Goal: Transaction & Acquisition: Book appointment/travel/reservation

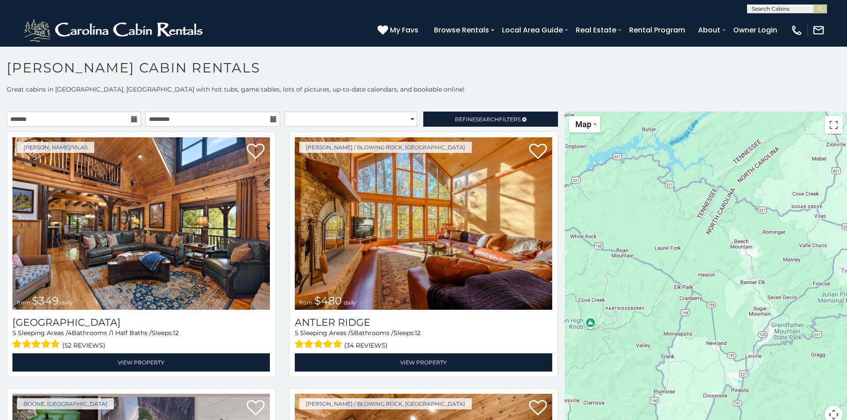
click at [132, 119] on icon at bounding box center [134, 119] width 6 height 6
click at [118, 119] on input "text" at bounding box center [74, 119] width 134 height 15
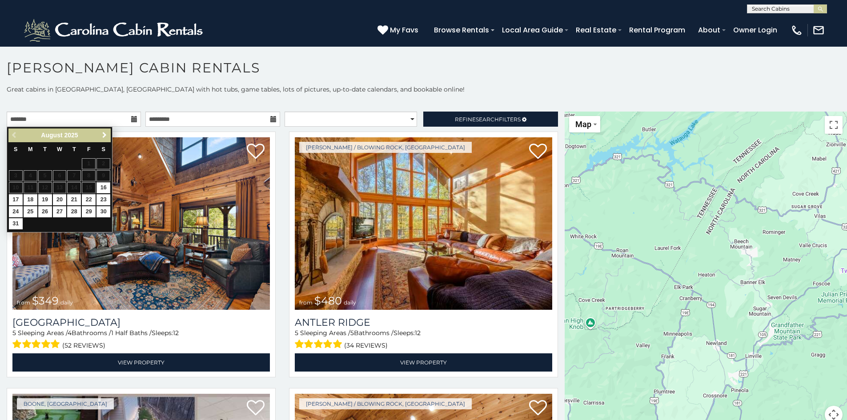
click at [105, 136] on span "Next" at bounding box center [104, 135] width 7 height 7
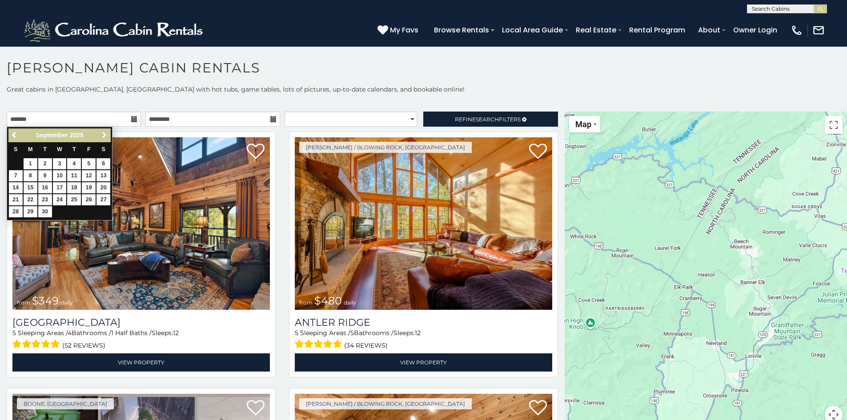
click at [105, 136] on span "Next" at bounding box center [104, 135] width 7 height 7
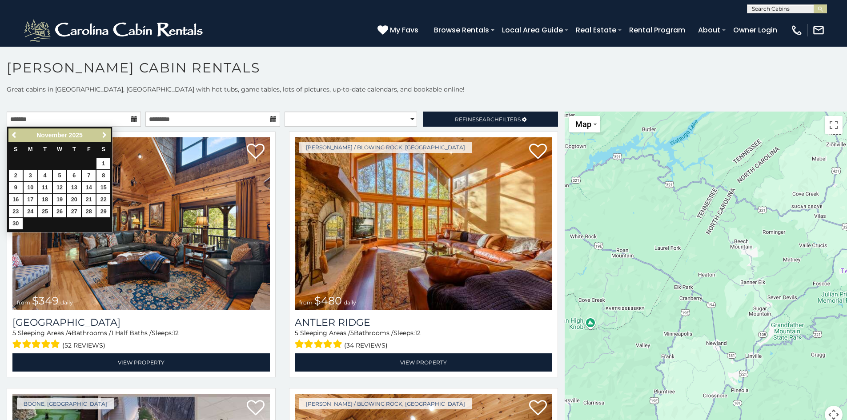
click at [105, 136] on span "Next" at bounding box center [104, 135] width 7 height 7
click at [106, 134] on span "Next" at bounding box center [104, 135] width 7 height 7
click at [88, 163] on link "2" at bounding box center [89, 163] width 14 height 11
type input "**********"
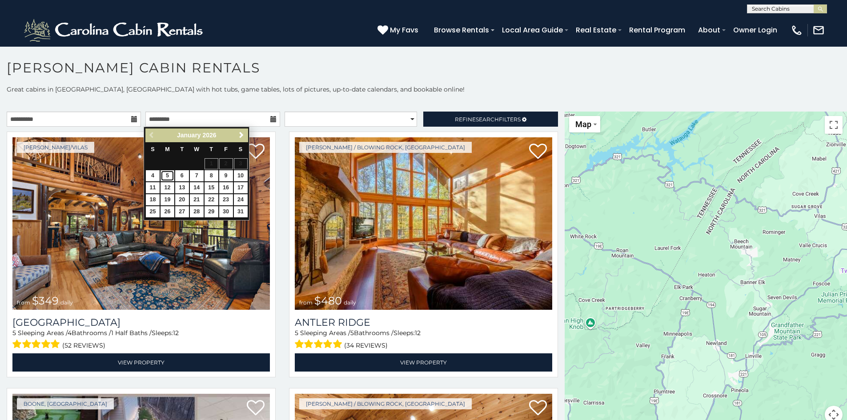
click at [163, 176] on link "5" at bounding box center [167, 175] width 14 height 11
type input "**********"
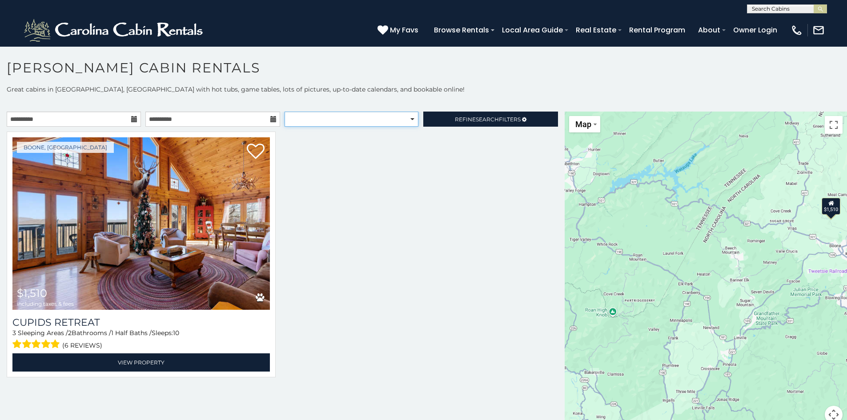
click at [404, 122] on select "**********" at bounding box center [352, 119] width 134 height 15
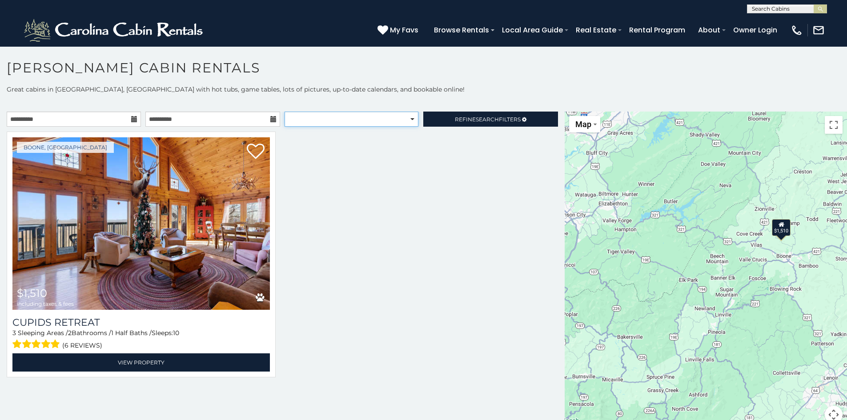
select select "**********"
click at [285, 112] on select "**********" at bounding box center [352, 119] width 134 height 15
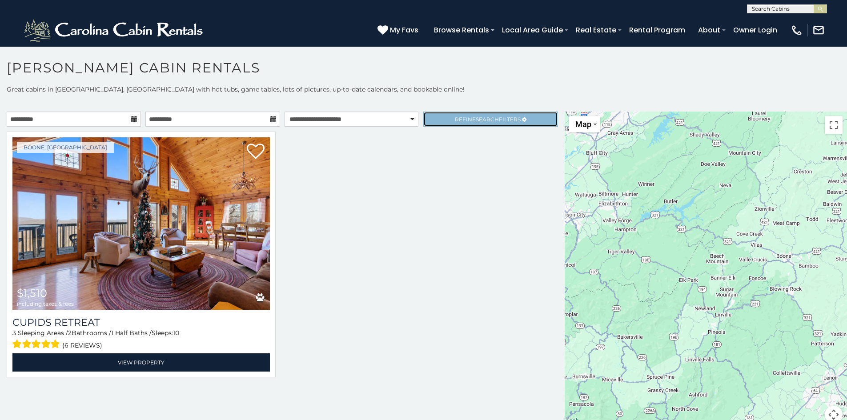
click at [475, 124] on link "Refine Search Filters" at bounding box center [490, 119] width 134 height 15
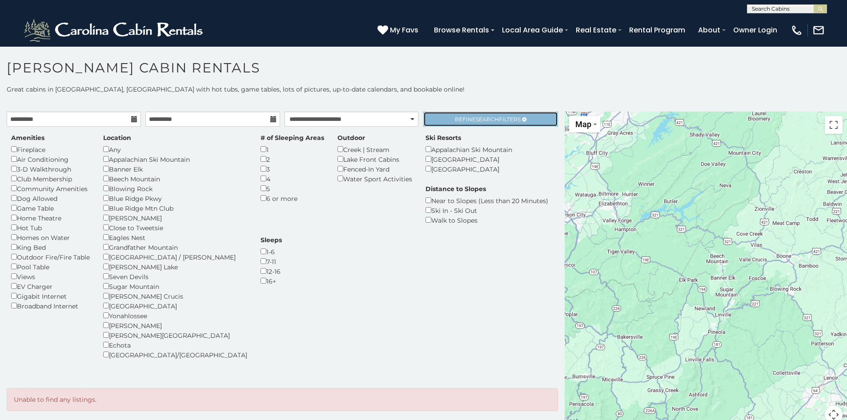
click at [460, 124] on link "Refine Search Filters" at bounding box center [490, 119] width 134 height 15
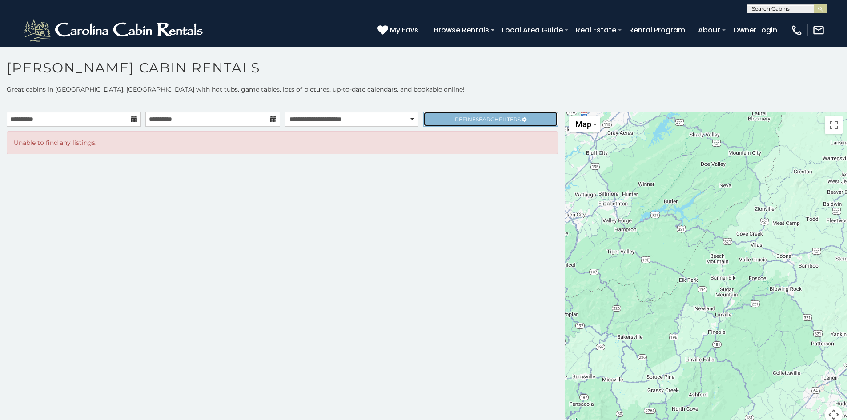
click at [459, 123] on link "Refine Search Filters" at bounding box center [490, 119] width 134 height 15
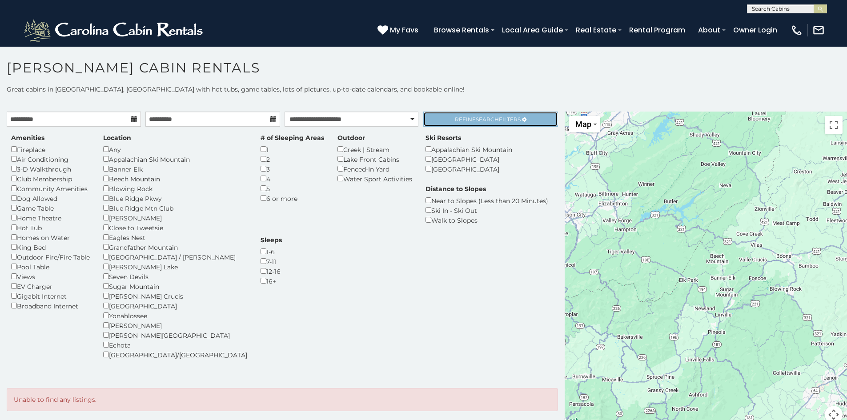
click at [441, 123] on link "Refine Search Filters" at bounding box center [490, 119] width 134 height 15
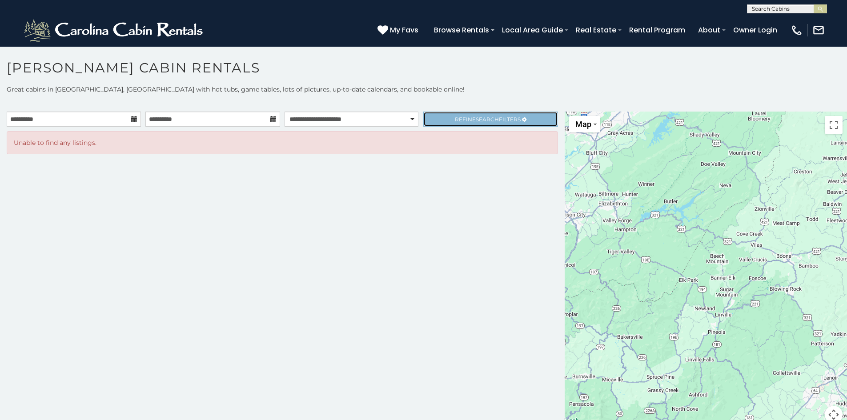
click at [441, 123] on link "Refine Search Filters" at bounding box center [490, 119] width 134 height 15
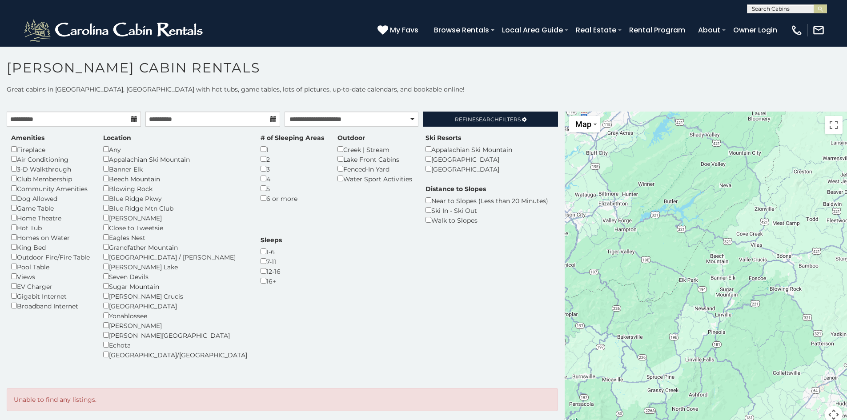
click at [132, 120] on icon at bounding box center [134, 119] width 6 height 6
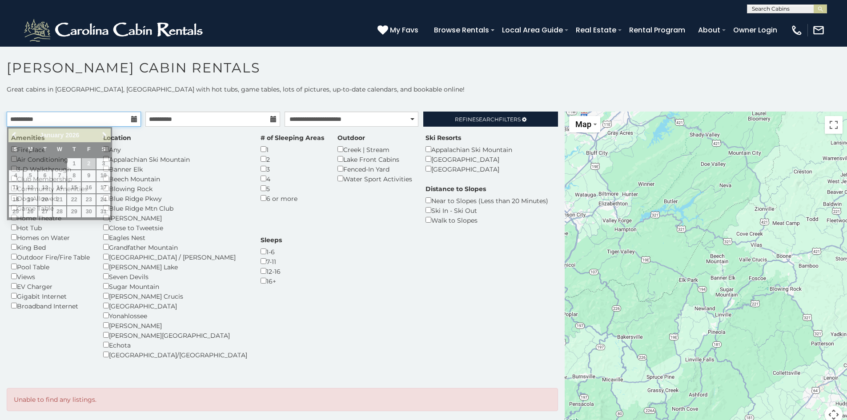
click at [121, 119] on input "**********" at bounding box center [74, 119] width 134 height 15
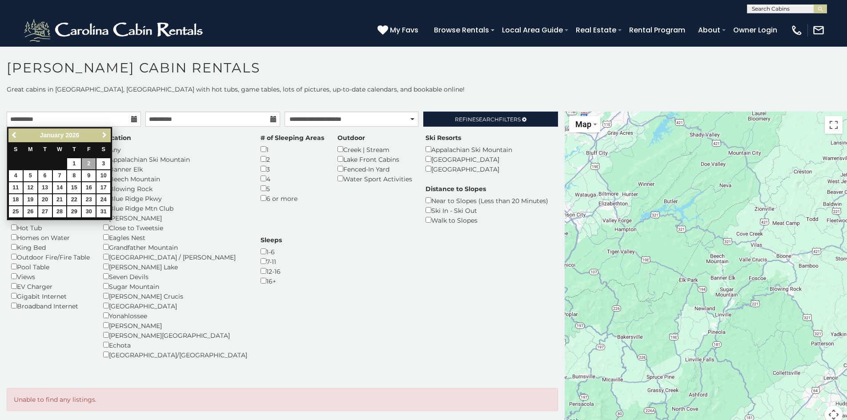
click at [106, 134] on span "Next" at bounding box center [104, 135] width 7 height 7
click at [12, 135] on span "Previous" at bounding box center [14, 135] width 7 height 7
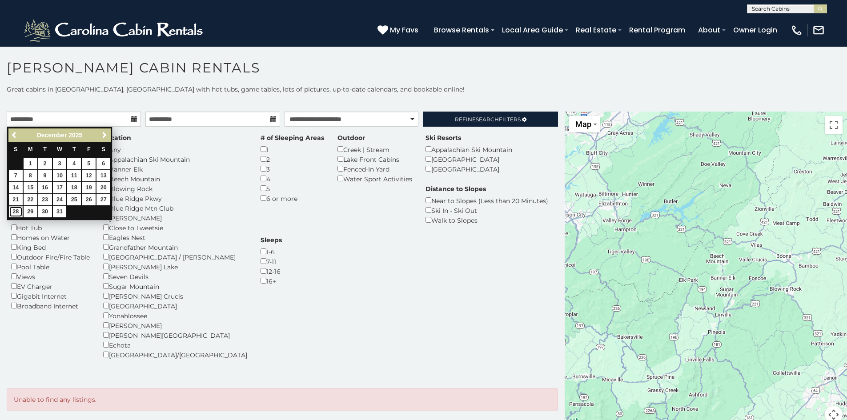
click at [20, 212] on link "28" at bounding box center [16, 211] width 14 height 11
type input "**********"
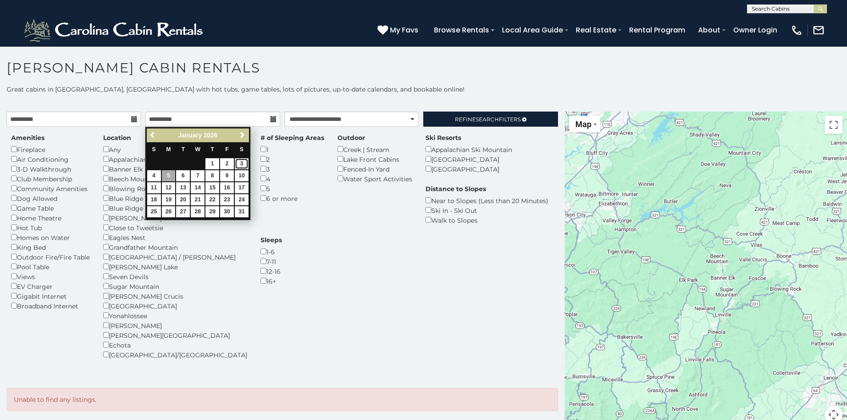
click at [240, 161] on link "3" at bounding box center [242, 163] width 14 height 11
type input "**********"
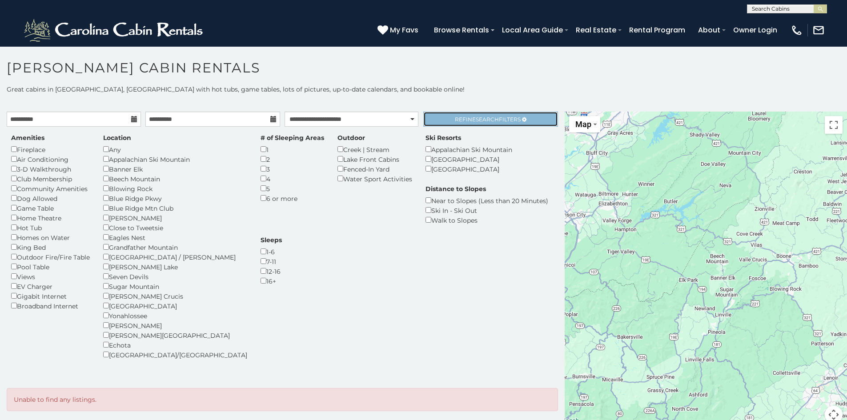
click at [494, 122] on span "Search" at bounding box center [487, 119] width 23 height 7
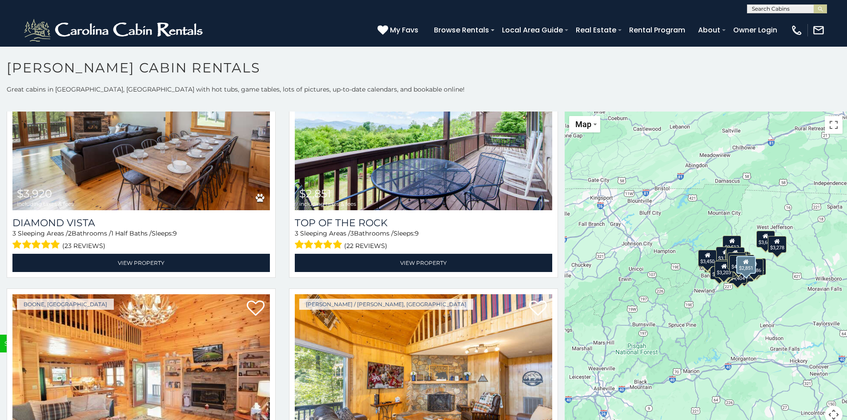
scroll to position [3468, 0]
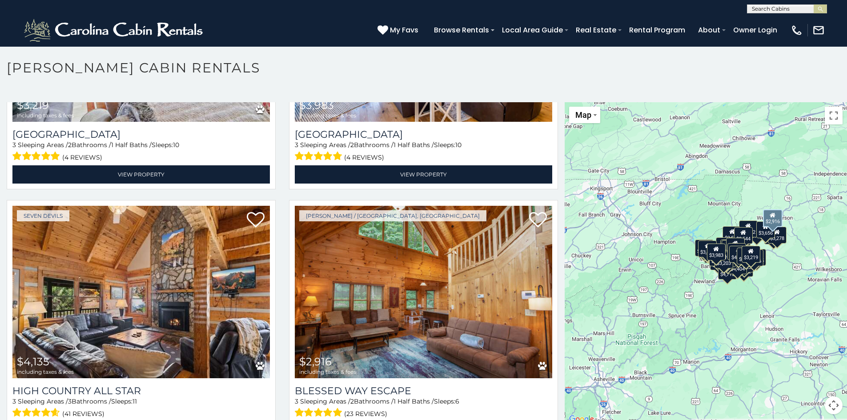
scroll to position [4042, 0]
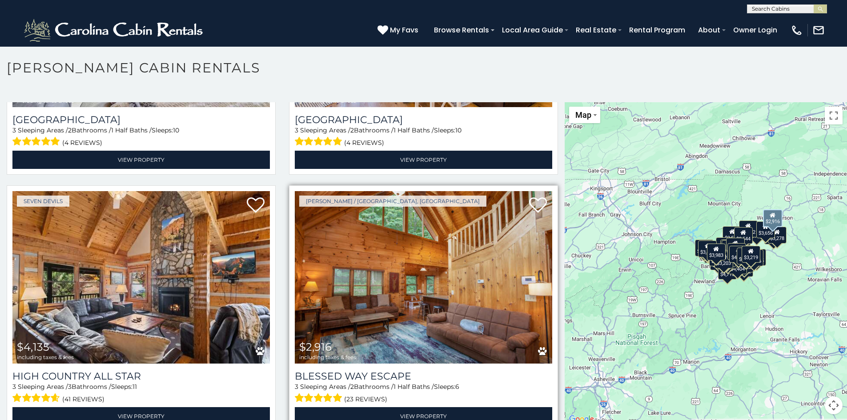
click at [407, 277] on img at bounding box center [423, 277] width 257 height 173
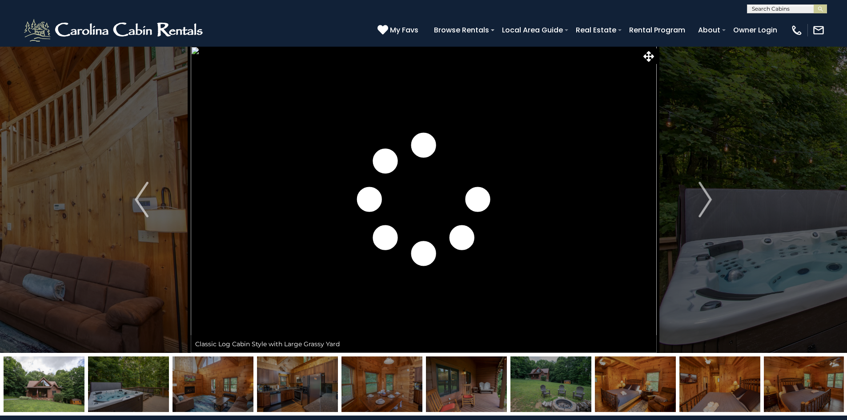
click at [706, 204] on img "Next" at bounding box center [704, 200] width 13 height 36
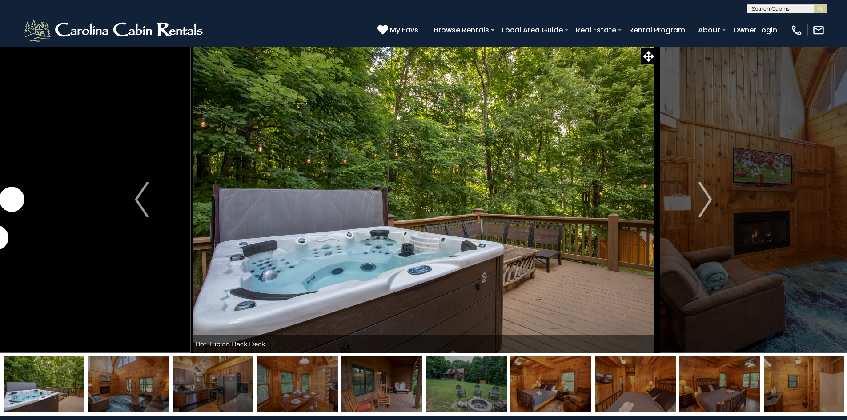
click at [706, 204] on img "Next" at bounding box center [704, 200] width 13 height 36
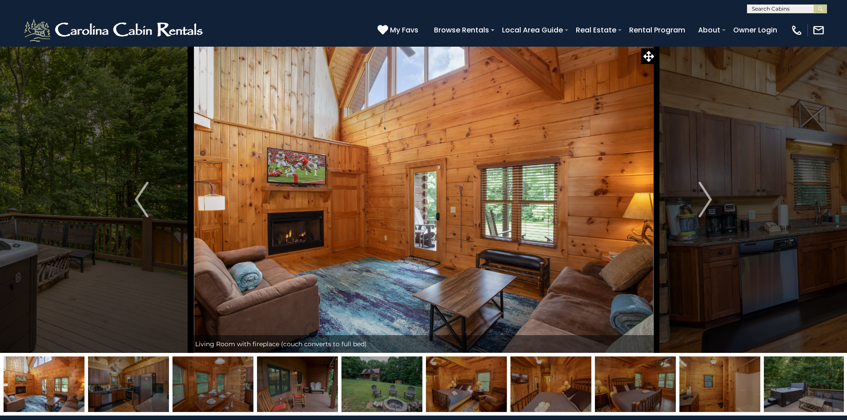
click at [706, 204] on img "Next" at bounding box center [704, 200] width 13 height 36
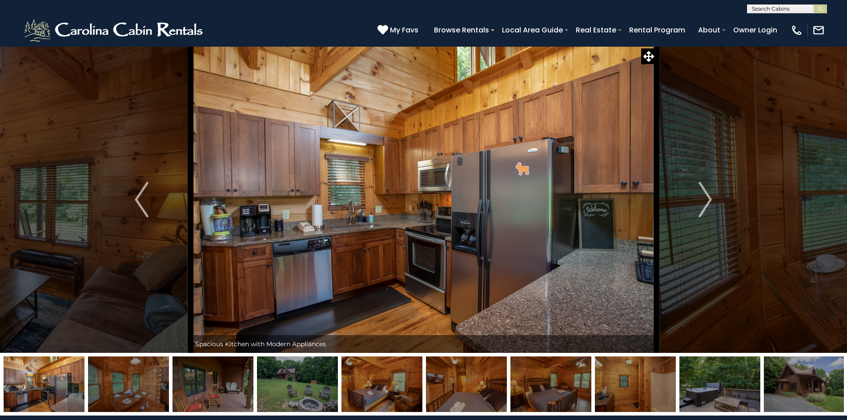
click at [706, 204] on img "Next" at bounding box center [704, 200] width 13 height 36
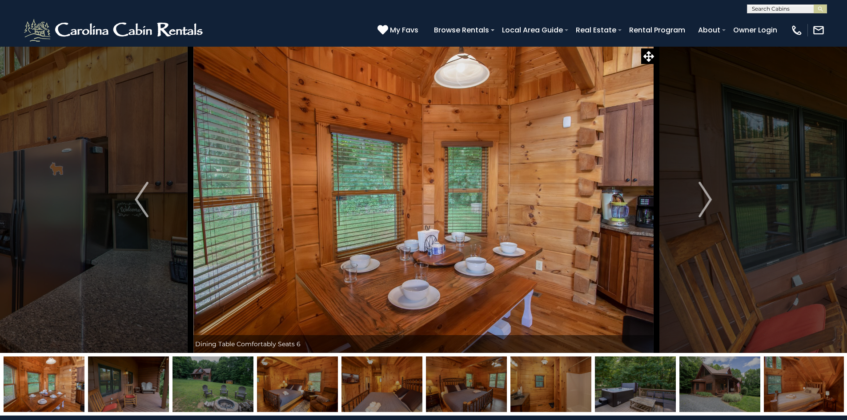
click at [706, 204] on img "Next" at bounding box center [704, 200] width 13 height 36
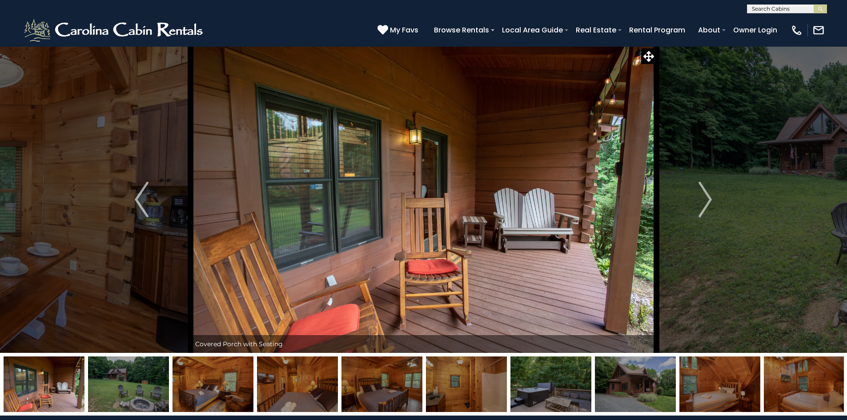
click at [706, 204] on img "Next" at bounding box center [704, 200] width 13 height 36
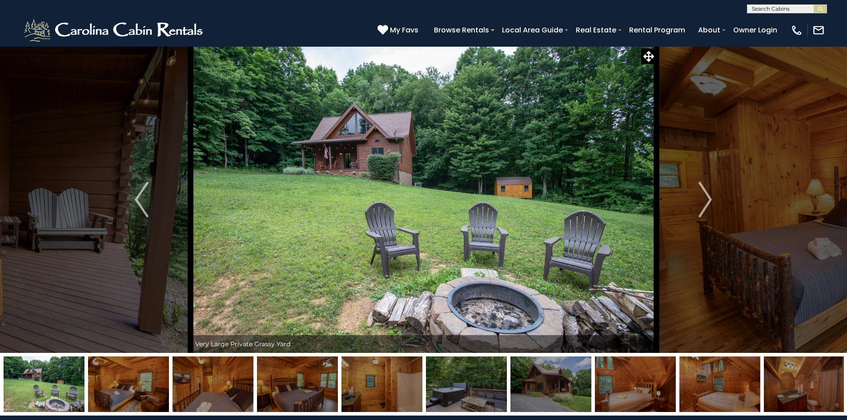
click at [706, 204] on img "Next" at bounding box center [704, 200] width 13 height 36
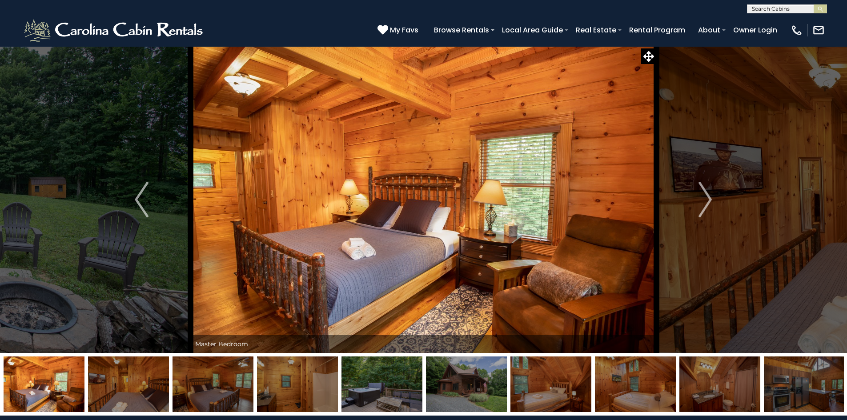
click at [706, 204] on img "Next" at bounding box center [704, 200] width 13 height 36
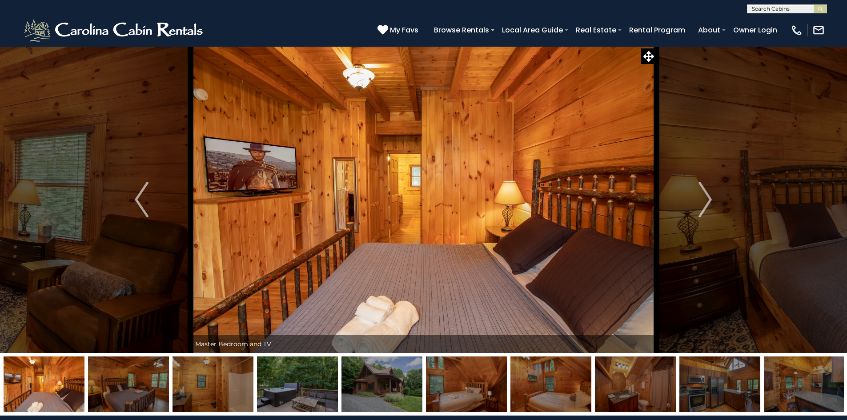
click at [706, 204] on img "Next" at bounding box center [704, 200] width 13 height 36
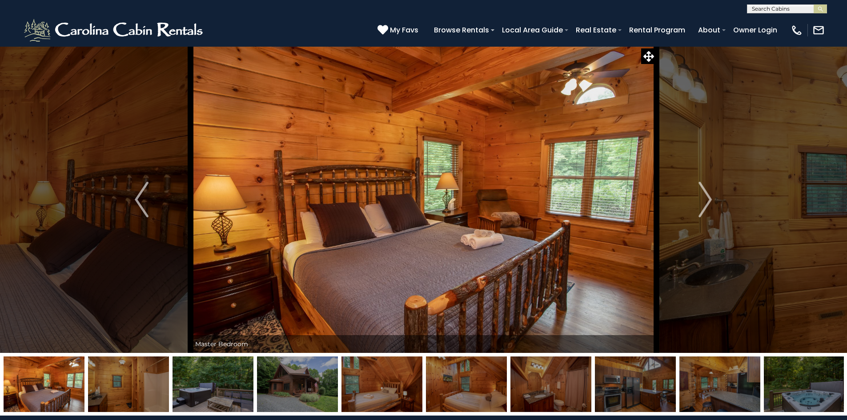
click at [706, 204] on img "Next" at bounding box center [704, 200] width 13 height 36
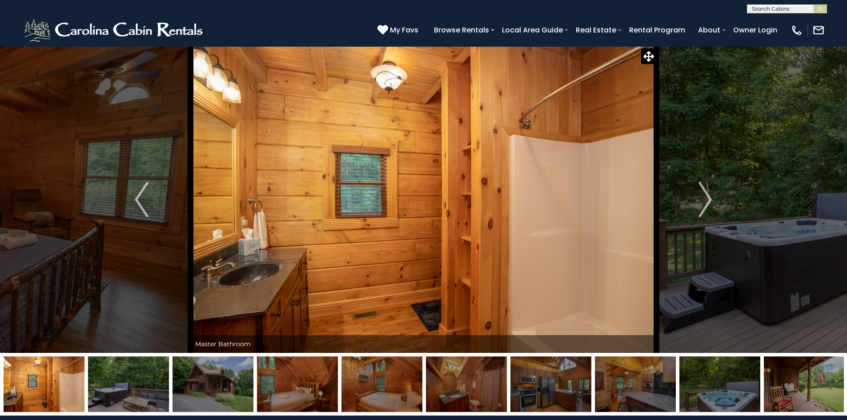
click at [706, 204] on img "Next" at bounding box center [704, 200] width 13 height 36
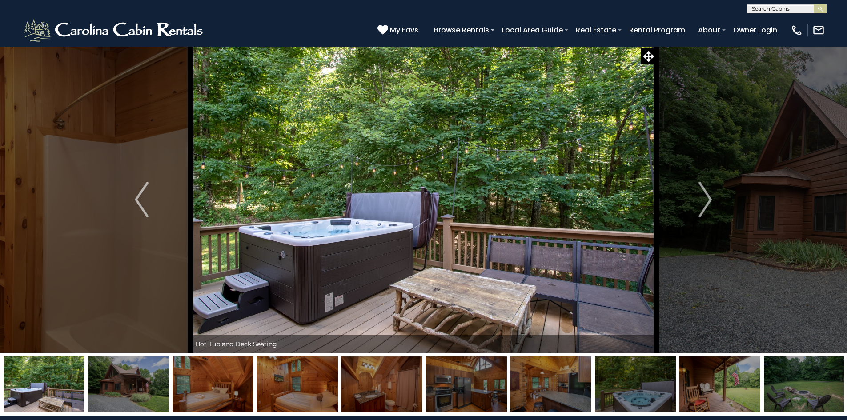
click at [706, 204] on img "Next" at bounding box center [704, 200] width 13 height 36
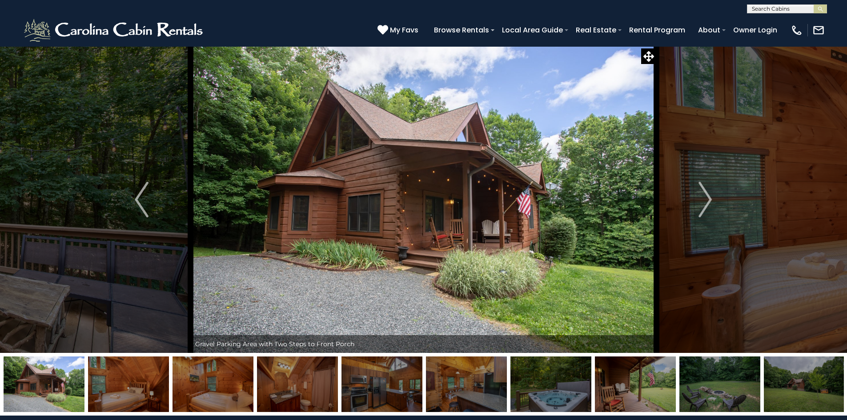
click at [706, 204] on img "Next" at bounding box center [704, 200] width 13 height 36
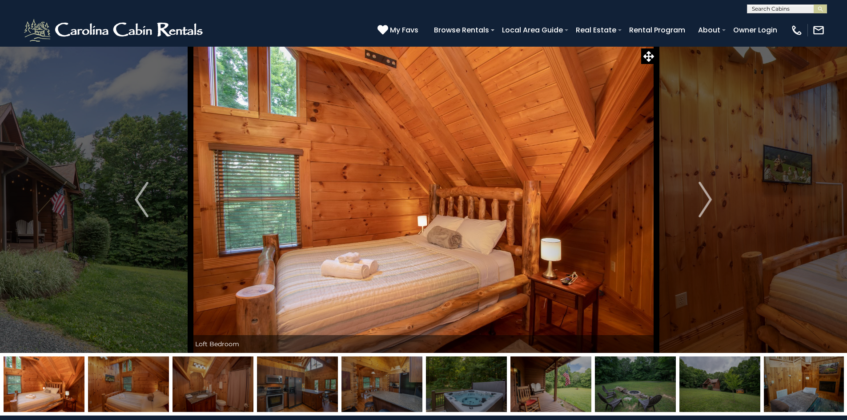
click at [706, 204] on img "Next" at bounding box center [704, 200] width 13 height 36
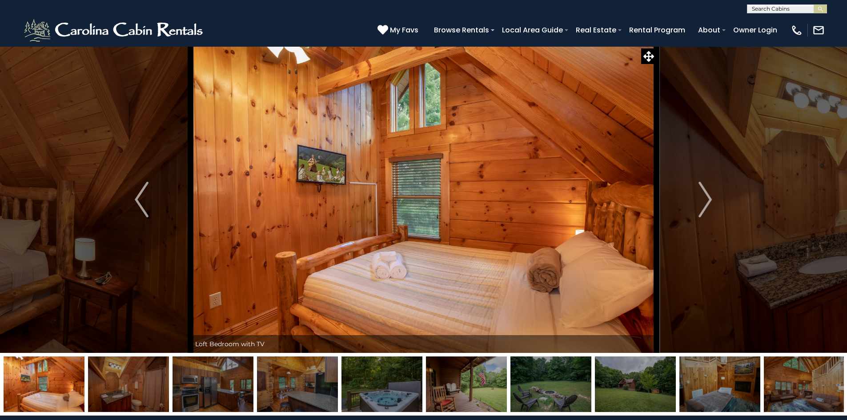
click at [706, 204] on img "Next" at bounding box center [704, 200] width 13 height 36
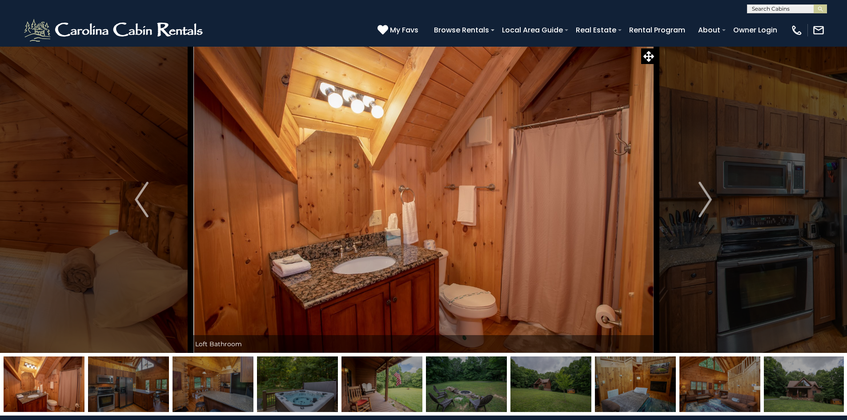
click at [706, 204] on img "Next" at bounding box center [704, 200] width 13 height 36
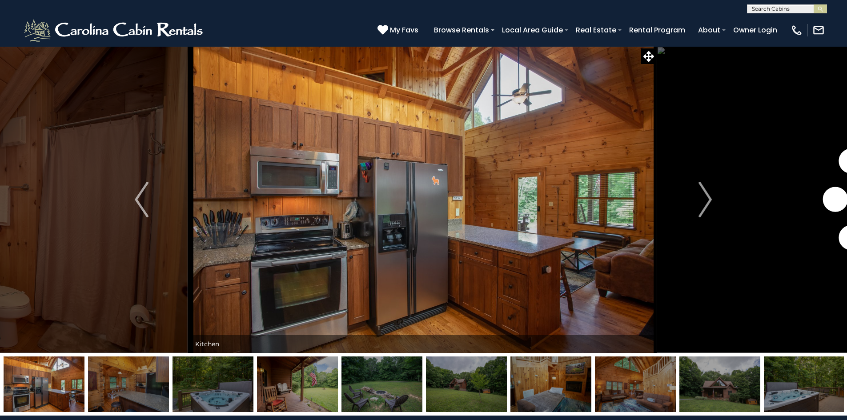
click at [706, 204] on img "Next" at bounding box center [704, 200] width 13 height 36
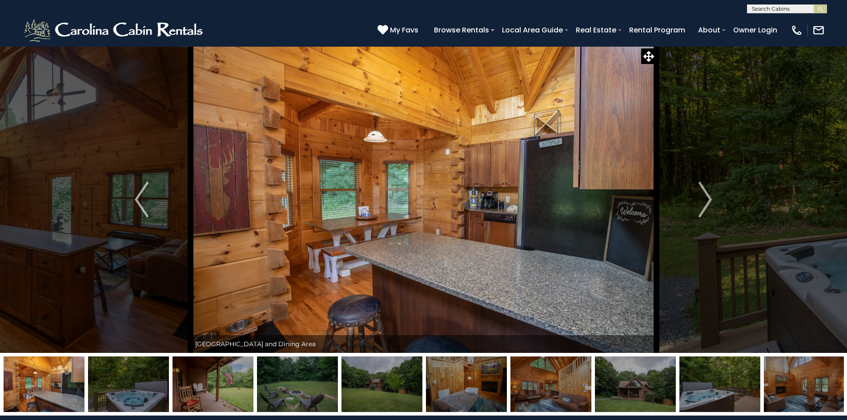
click at [706, 204] on img "Next" at bounding box center [704, 200] width 13 height 36
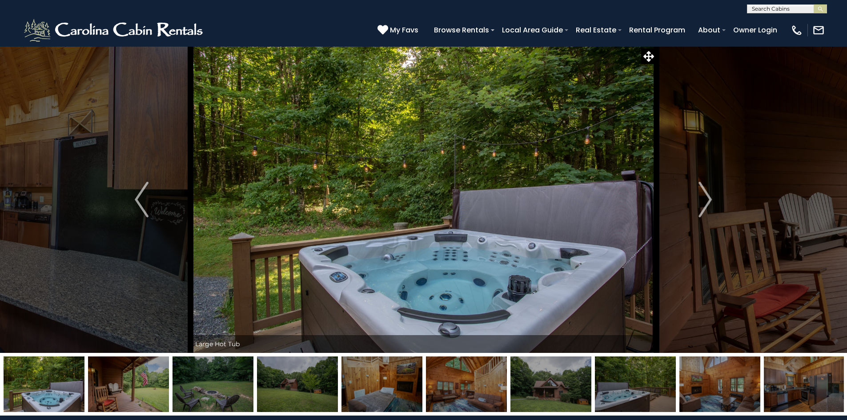
click at [706, 204] on img "Next" at bounding box center [704, 200] width 13 height 36
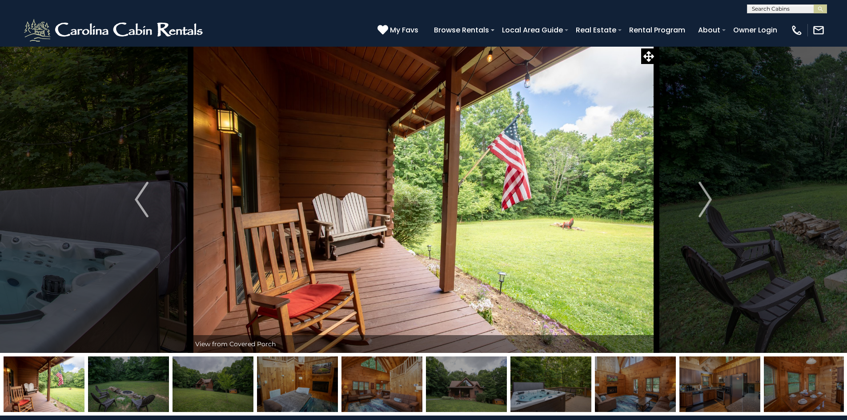
click at [706, 204] on img "Next" at bounding box center [704, 200] width 13 height 36
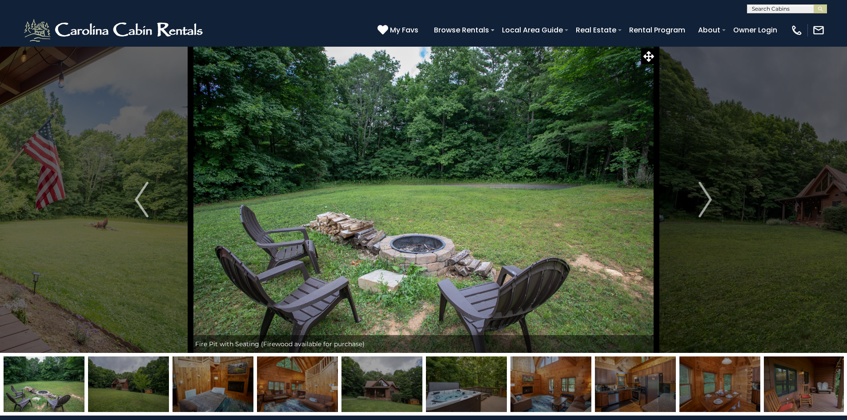
click at [706, 204] on img "Next" at bounding box center [704, 200] width 13 height 36
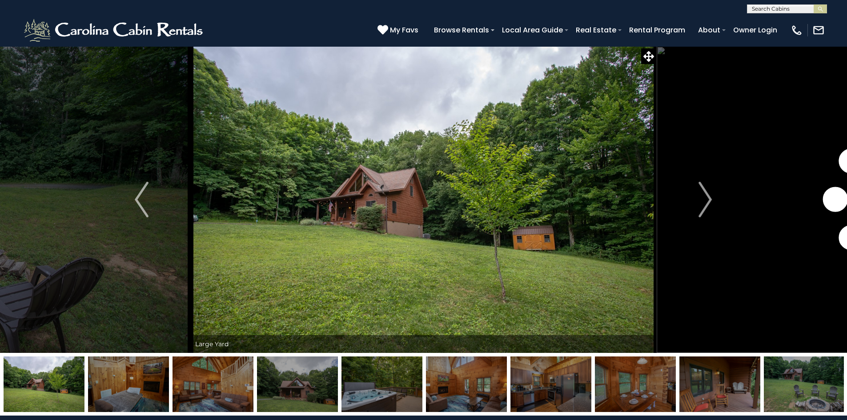
click at [706, 204] on img "Next" at bounding box center [704, 200] width 13 height 36
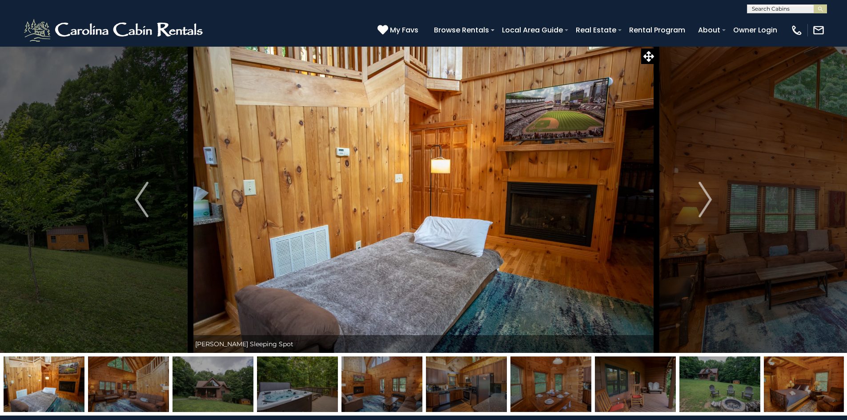
click at [706, 204] on img "Next" at bounding box center [704, 200] width 13 height 36
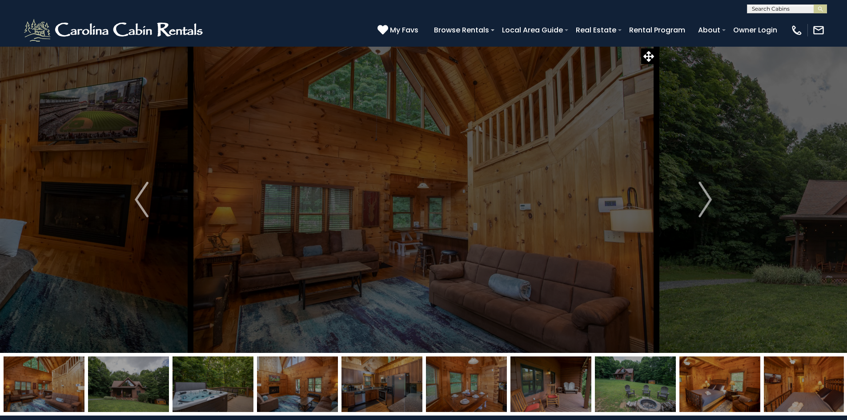
click at [706, 204] on img "Next" at bounding box center [704, 200] width 13 height 36
